Goal: Task Accomplishment & Management: Complete application form

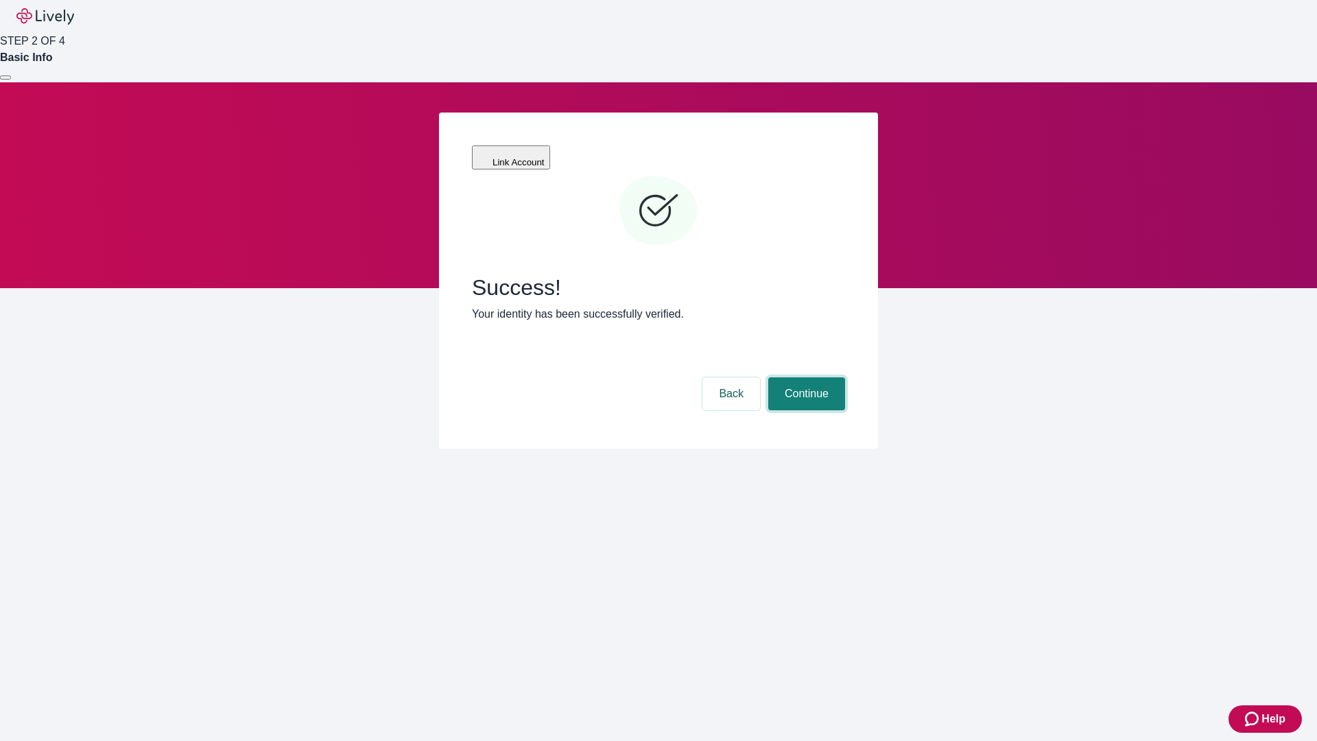
click at [804, 377] on button "Continue" at bounding box center [806, 393] width 77 height 33
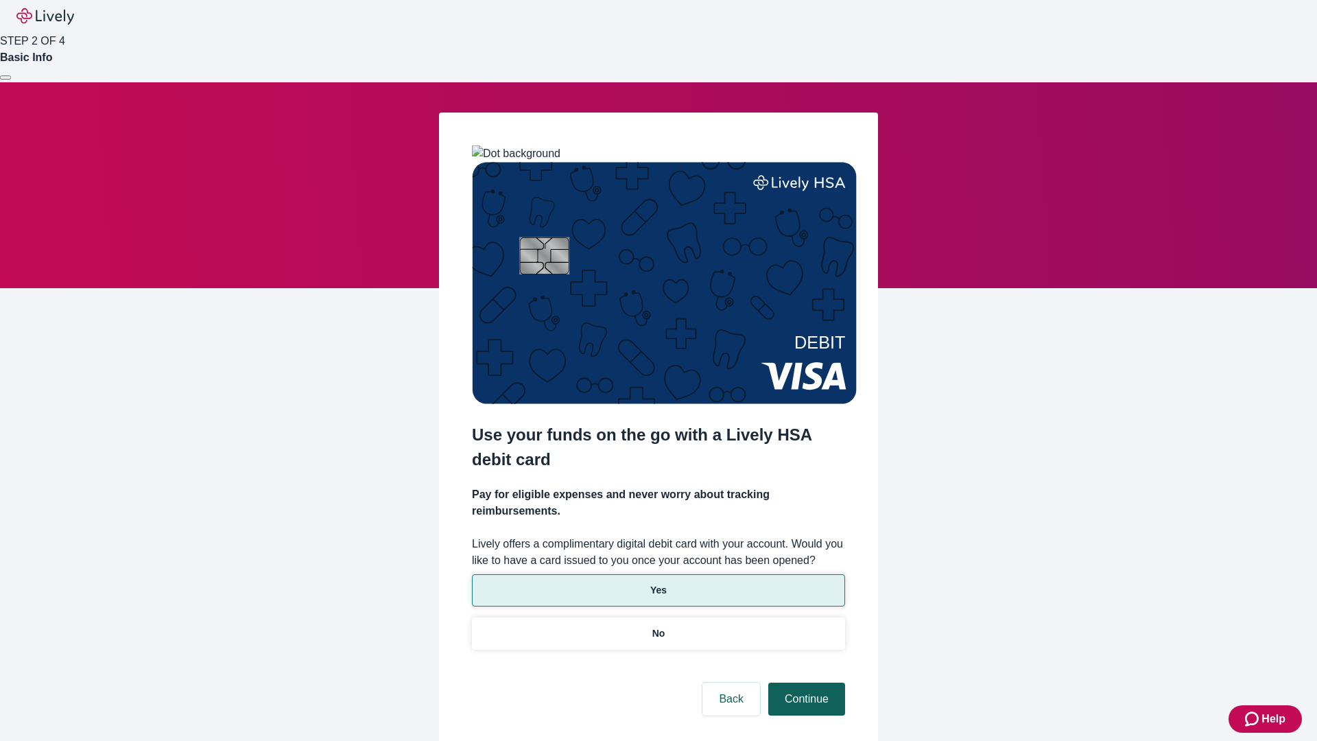
click at [658, 583] on p "Yes" at bounding box center [658, 590] width 16 height 14
click at [804, 682] on button "Continue" at bounding box center [806, 698] width 77 height 33
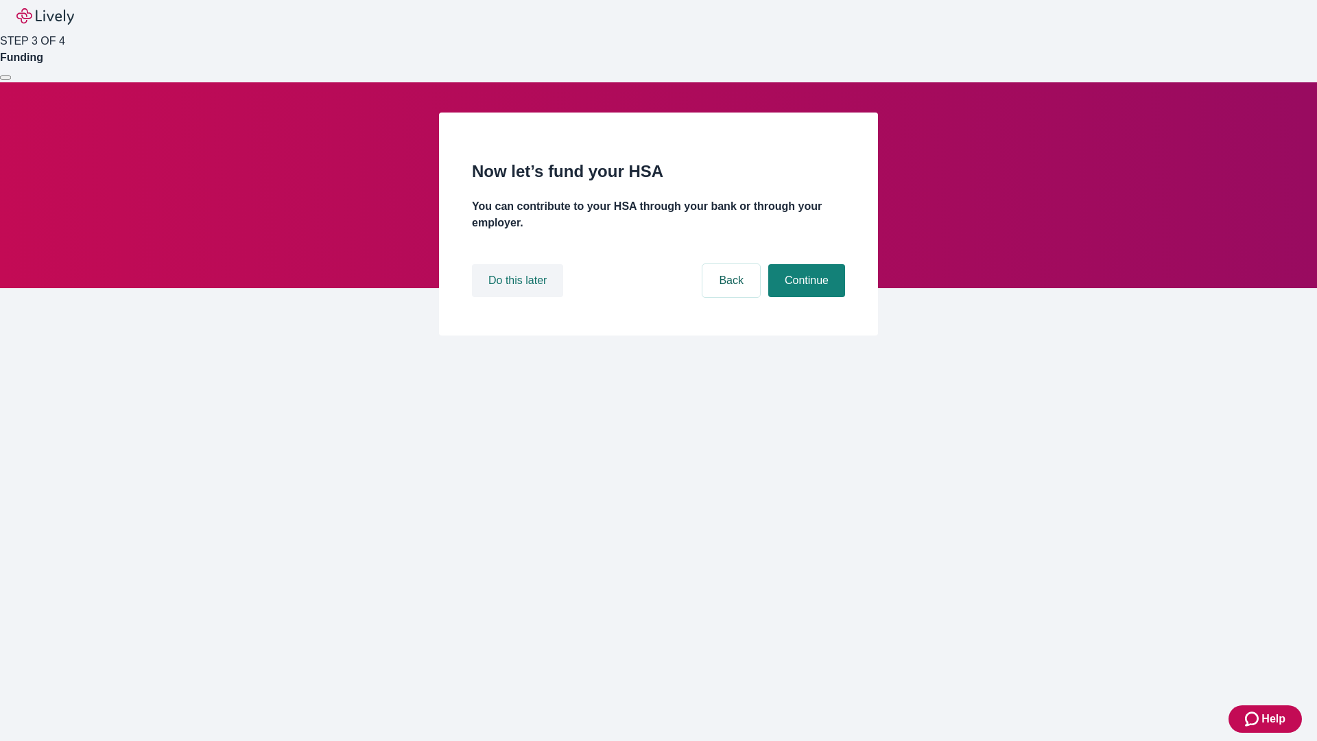
click at [519, 297] on button "Do this later" at bounding box center [517, 280] width 91 height 33
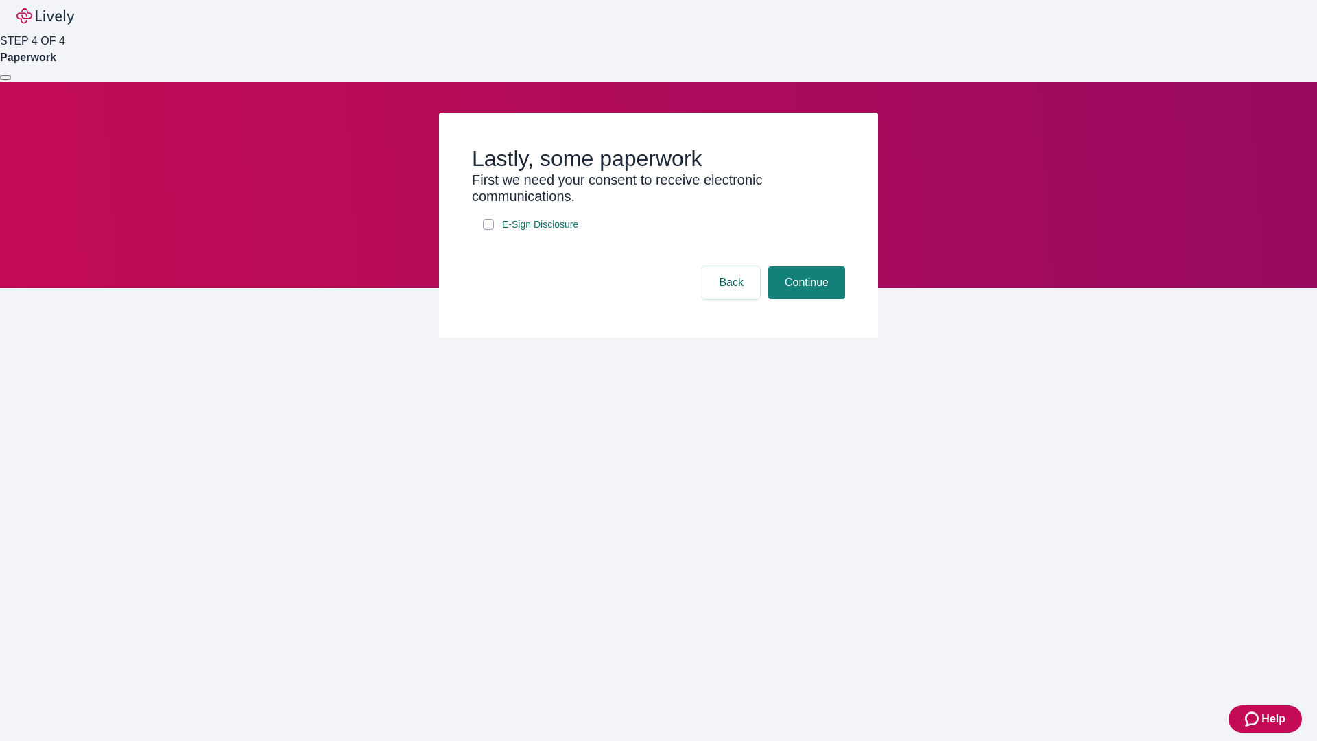
click at [488, 230] on input "E-Sign Disclosure" at bounding box center [488, 224] width 11 height 11
checkbox input "true"
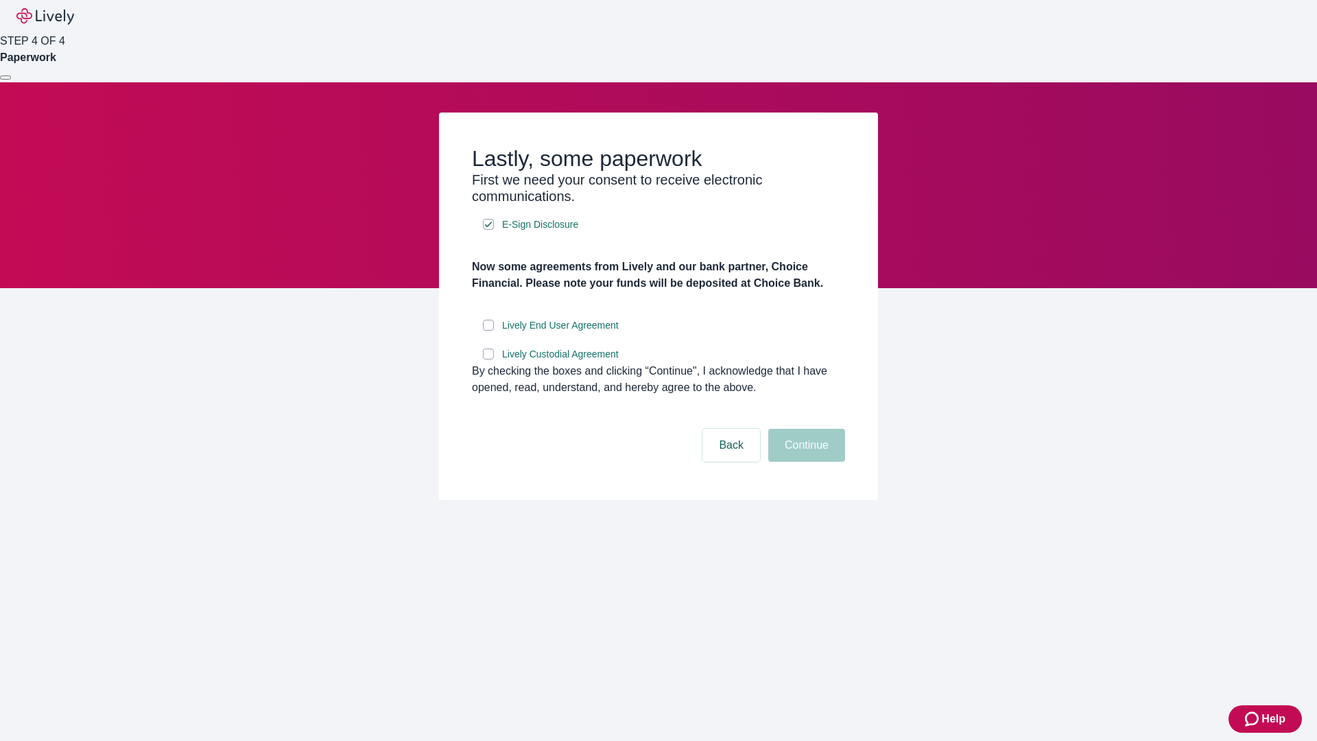
click at [488, 331] on input "Lively End User Agreement" at bounding box center [488, 325] width 11 height 11
checkbox input "true"
click at [488, 359] on input "Lively Custodial Agreement" at bounding box center [488, 353] width 11 height 11
checkbox input "true"
click at [804, 462] on button "Continue" at bounding box center [806, 445] width 77 height 33
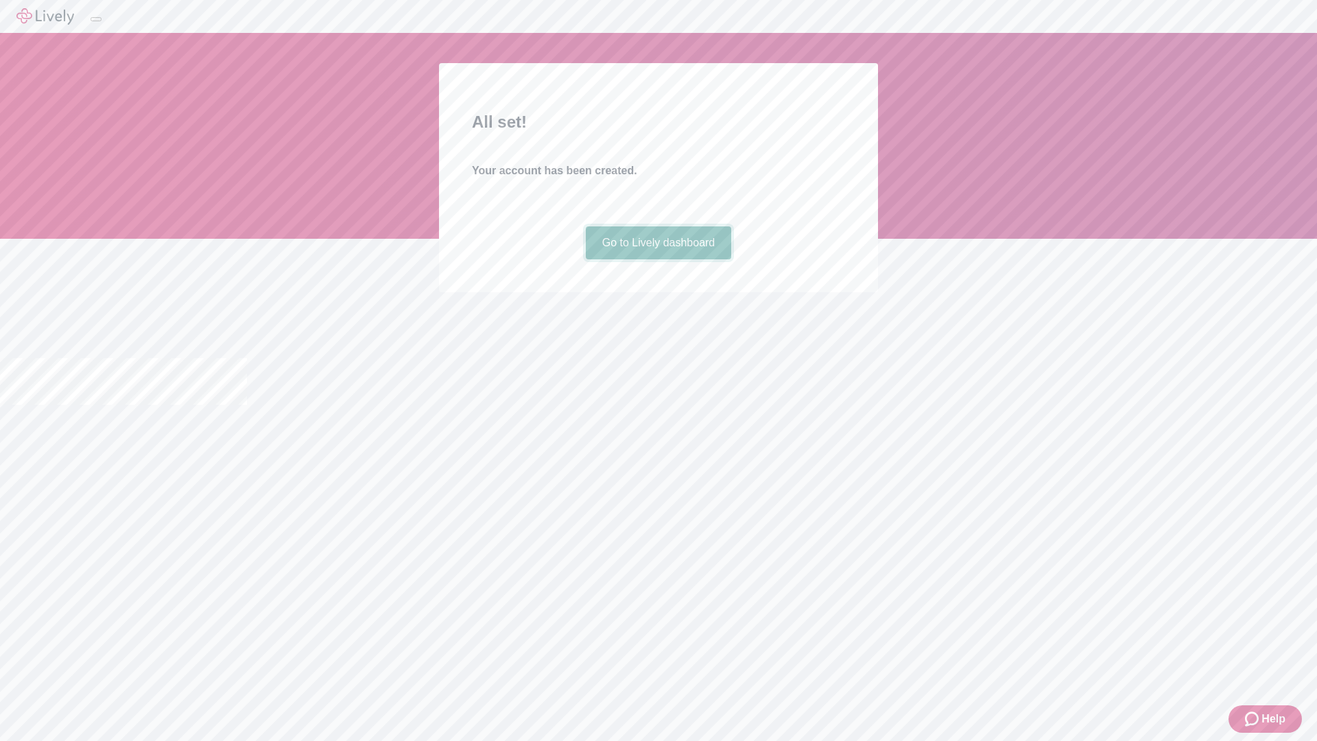
click at [658, 259] on link "Go to Lively dashboard" at bounding box center [659, 242] width 146 height 33
